Goal: Transaction & Acquisition: Purchase product/service

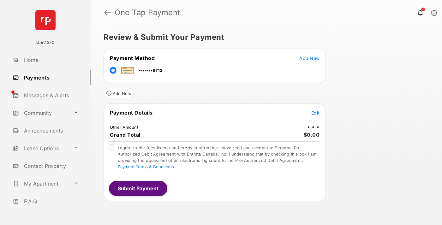
click at [315, 113] on span "Edit" at bounding box center [315, 112] width 8 height 5
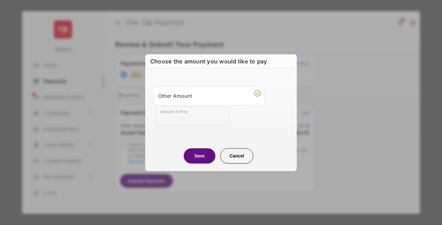
click at [209, 96] on div "Other Amount" at bounding box center [209, 96] width 102 height 11
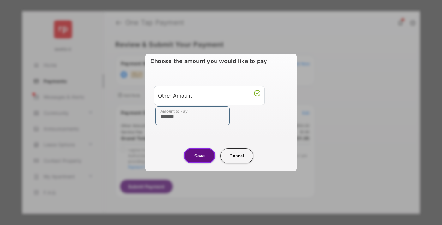
type input "******"
click at [199, 156] on button "Save" at bounding box center [200, 155] width 32 height 15
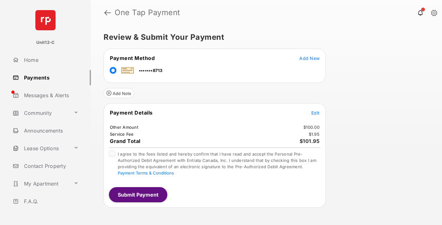
click at [315, 113] on span "Edit" at bounding box center [315, 112] width 8 height 5
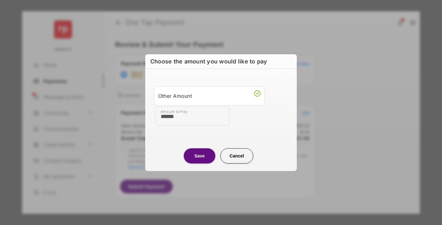
click at [199, 156] on button "Save" at bounding box center [200, 155] width 32 height 15
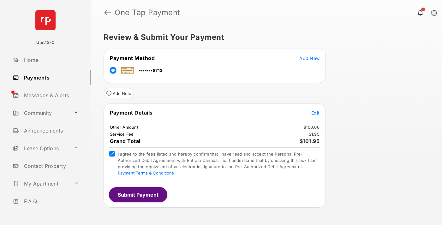
click at [138, 194] on button "Submit Payment" at bounding box center [138, 194] width 58 height 15
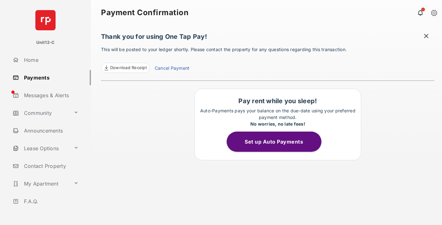
click at [426, 37] on span at bounding box center [426, 37] width 6 height 8
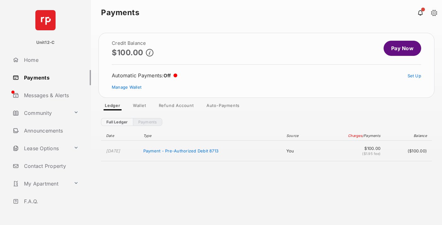
click at [126, 87] on link "Manage Wallet" at bounding box center [127, 87] width 30 height 5
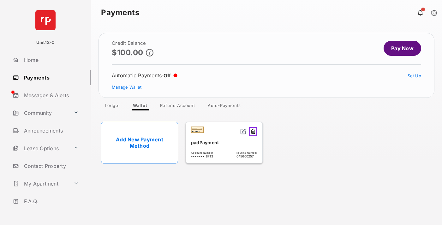
click at [254, 131] on button at bounding box center [253, 131] width 8 height 9
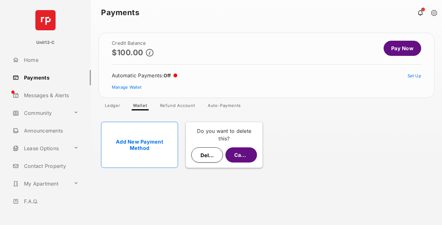
click at [207, 155] on button "Delete" at bounding box center [207, 154] width 32 height 15
